Goal: Information Seeking & Learning: Understand process/instructions

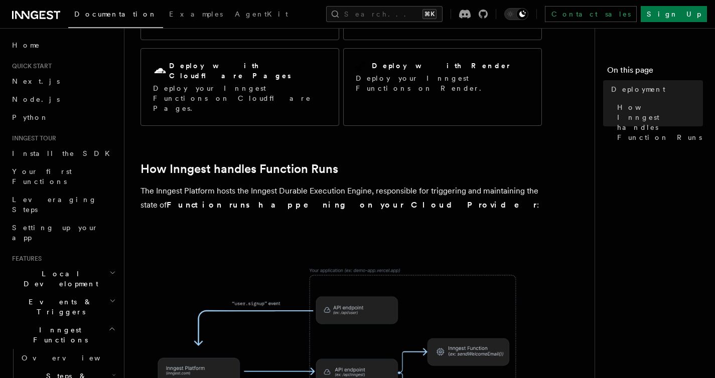
scroll to position [232, 0]
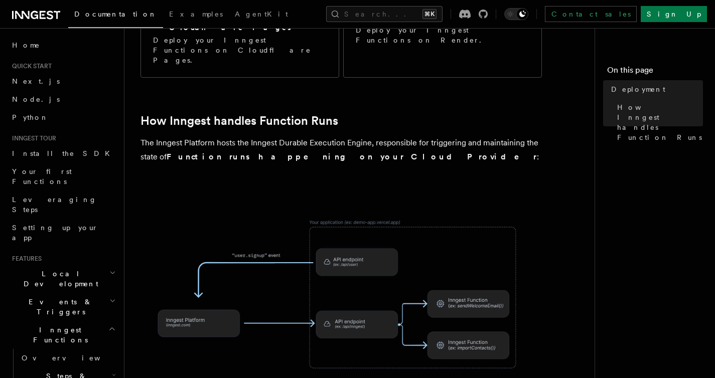
click at [327, 288] on img at bounding box center [340, 294] width 401 height 209
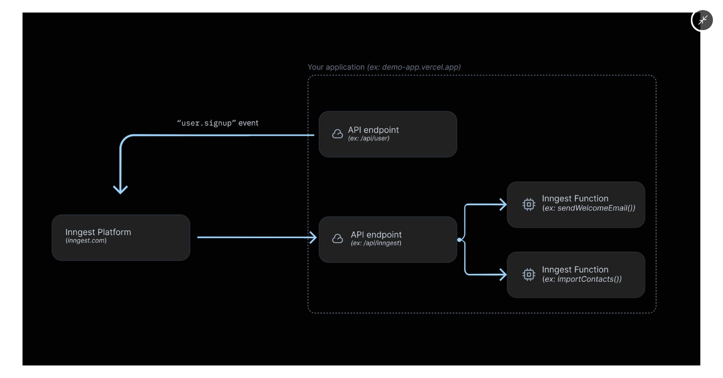
click at [701, 21] on icon "Minimize image" at bounding box center [703, 21] width 10 height 10
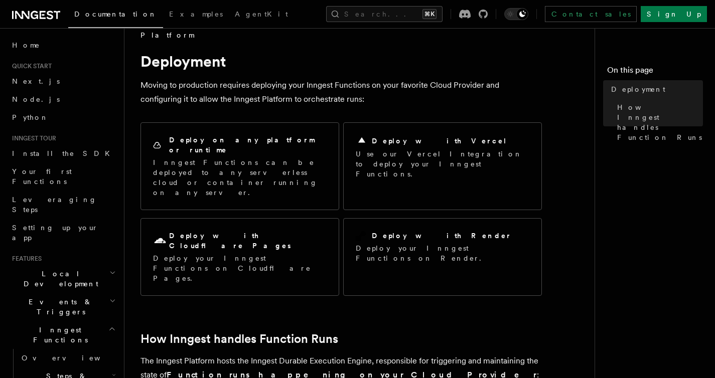
scroll to position [0, 0]
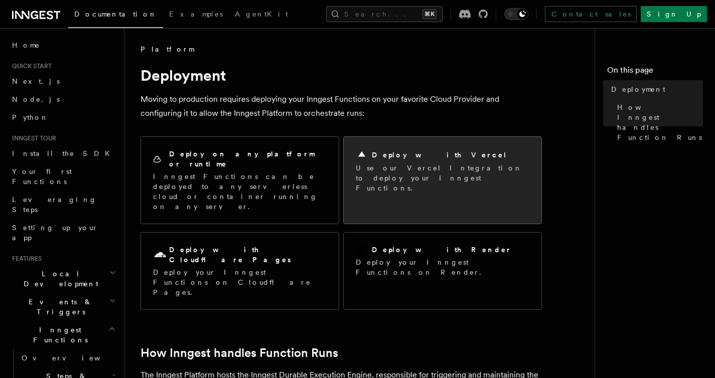
click at [400, 165] on p "Use our Vercel Integration to deploy your Inngest Functions." at bounding box center [443, 178] width 174 height 30
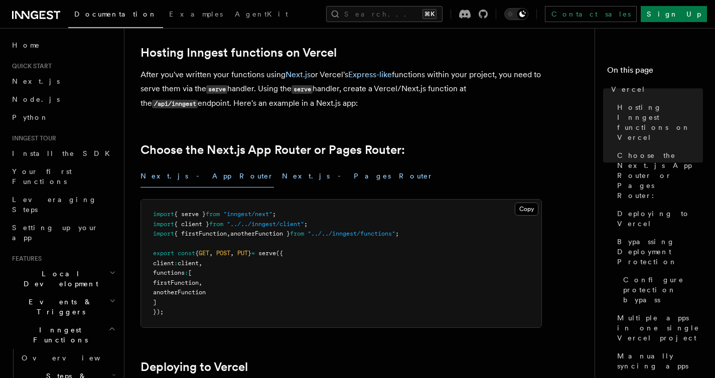
scroll to position [154, 0]
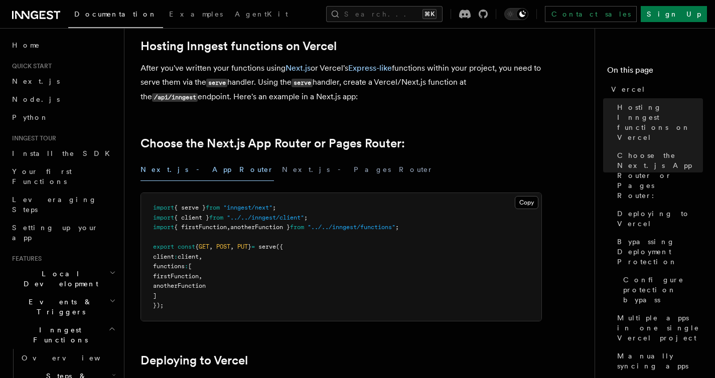
click at [201, 288] on span "anotherFunction" at bounding box center [179, 286] width 53 height 7
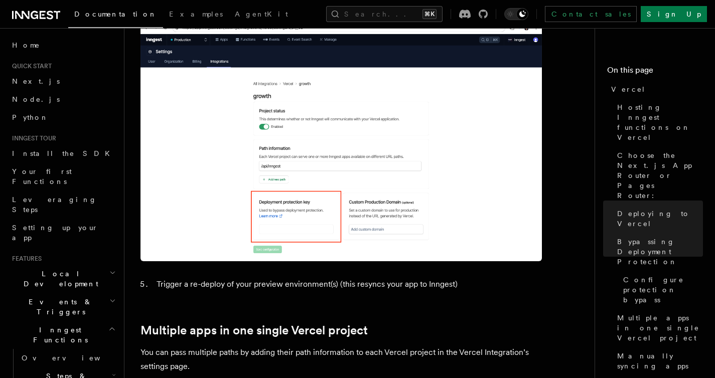
scroll to position [1160, 0]
